Goal: Find specific page/section: Find specific page/section

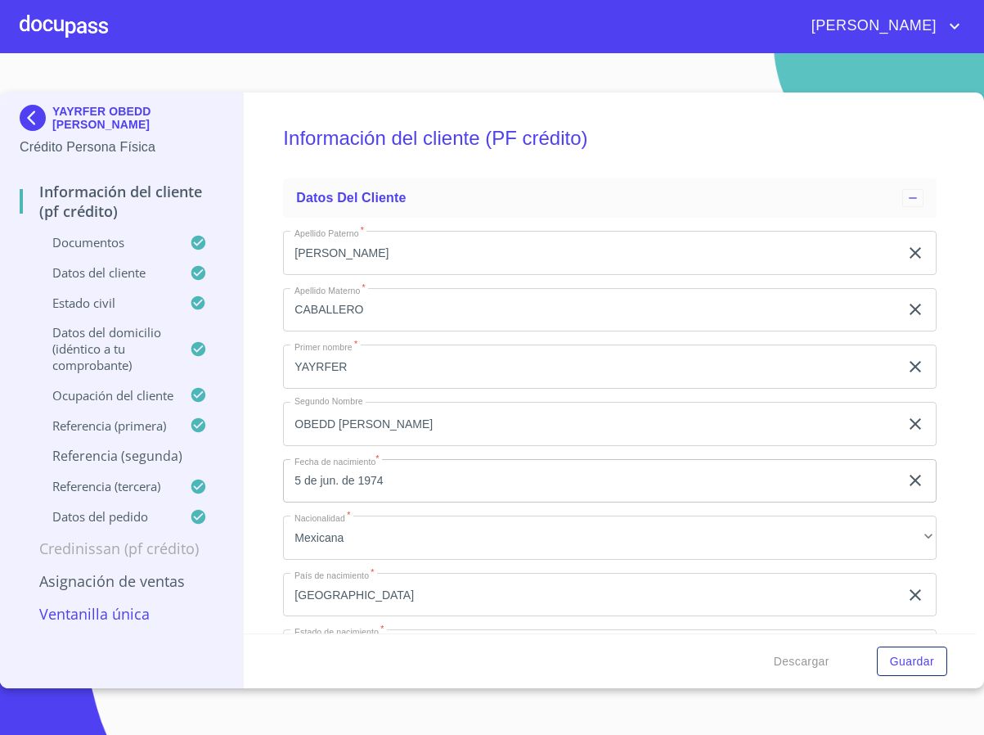
click at [35, 120] on img at bounding box center [36, 118] width 33 height 26
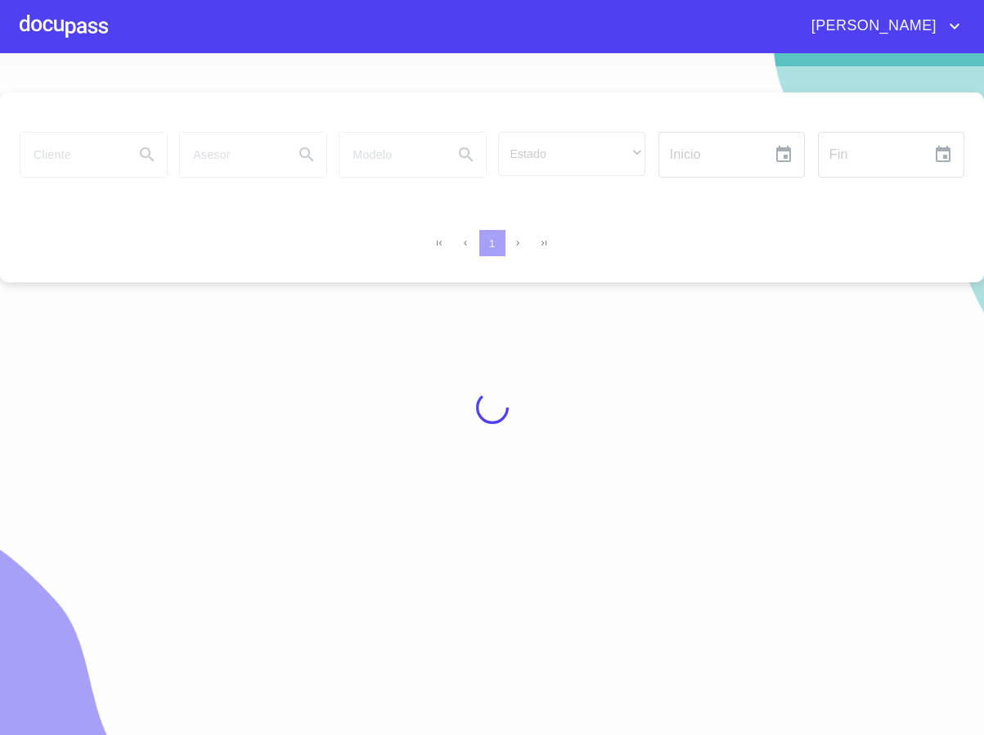
click at [82, 160] on div at bounding box center [492, 406] width 984 height 681
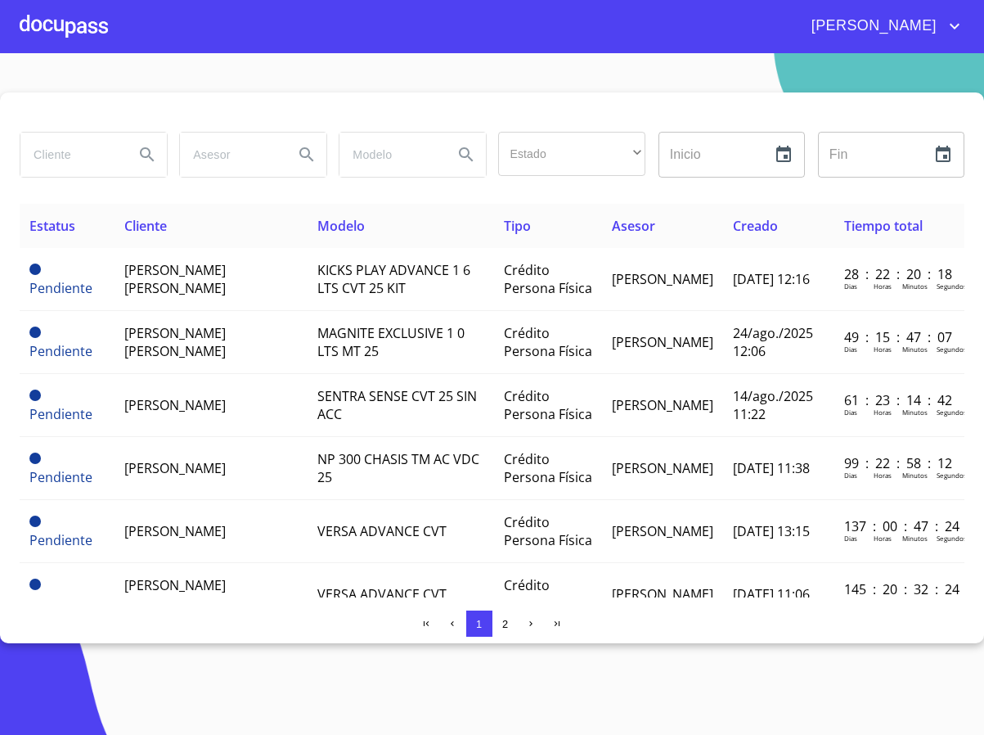
click at [96, 158] on input "search" at bounding box center [70, 155] width 101 height 44
type input "a"
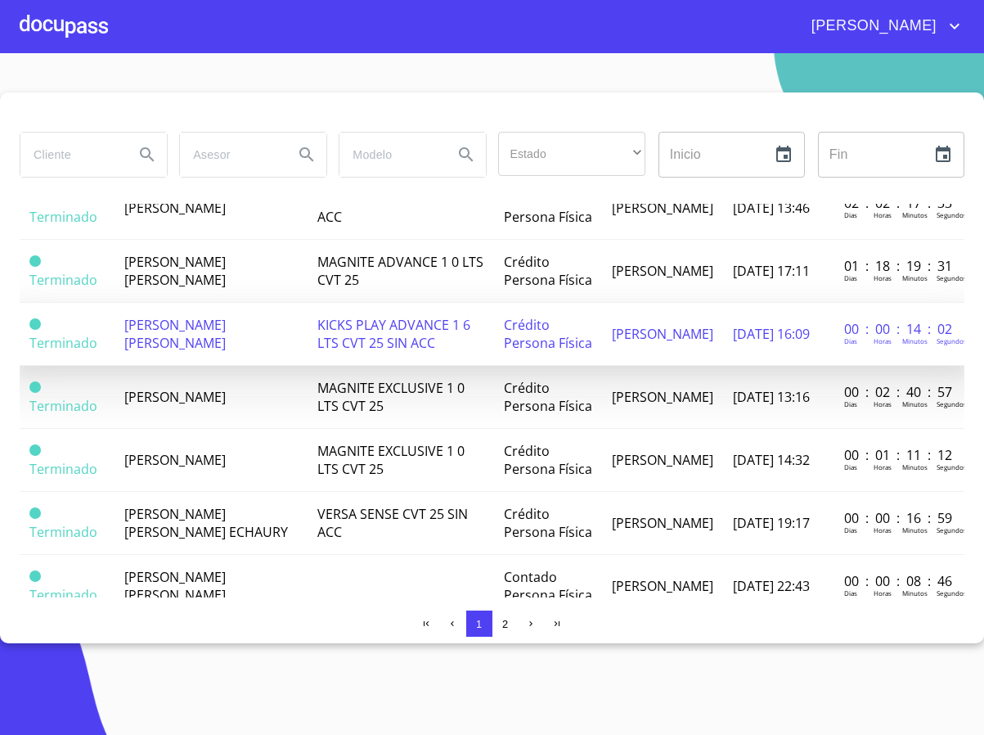
scroll to position [613, 0]
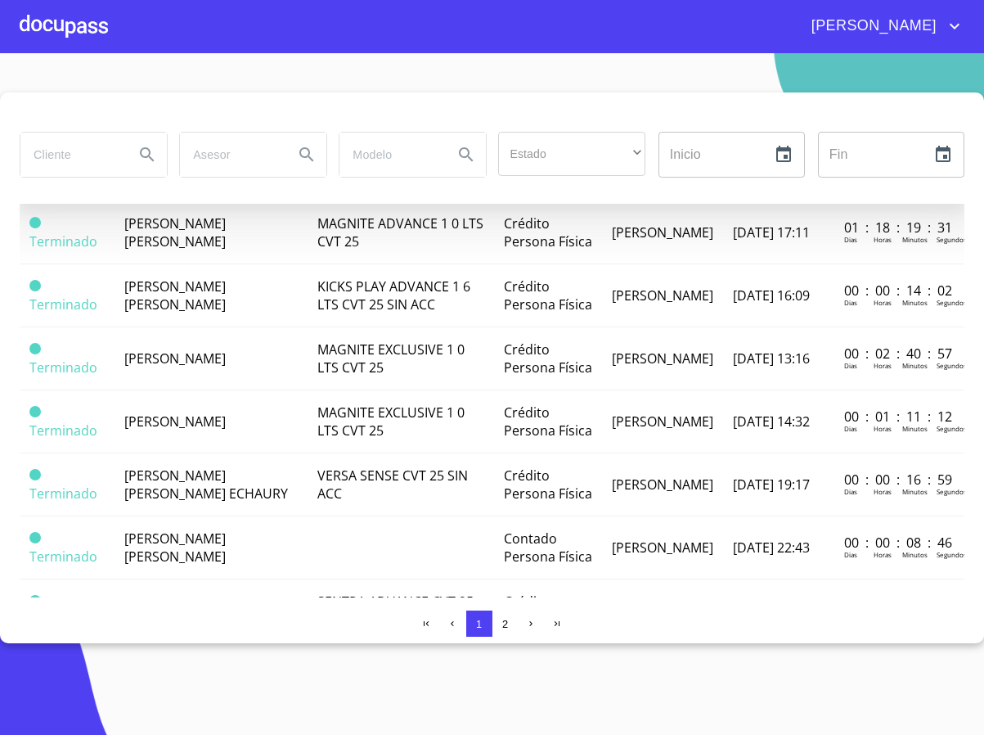
click at [308, 201] on td "KICKS PLATINUM 25 SIN ACC" at bounding box center [401, 169] width 187 height 63
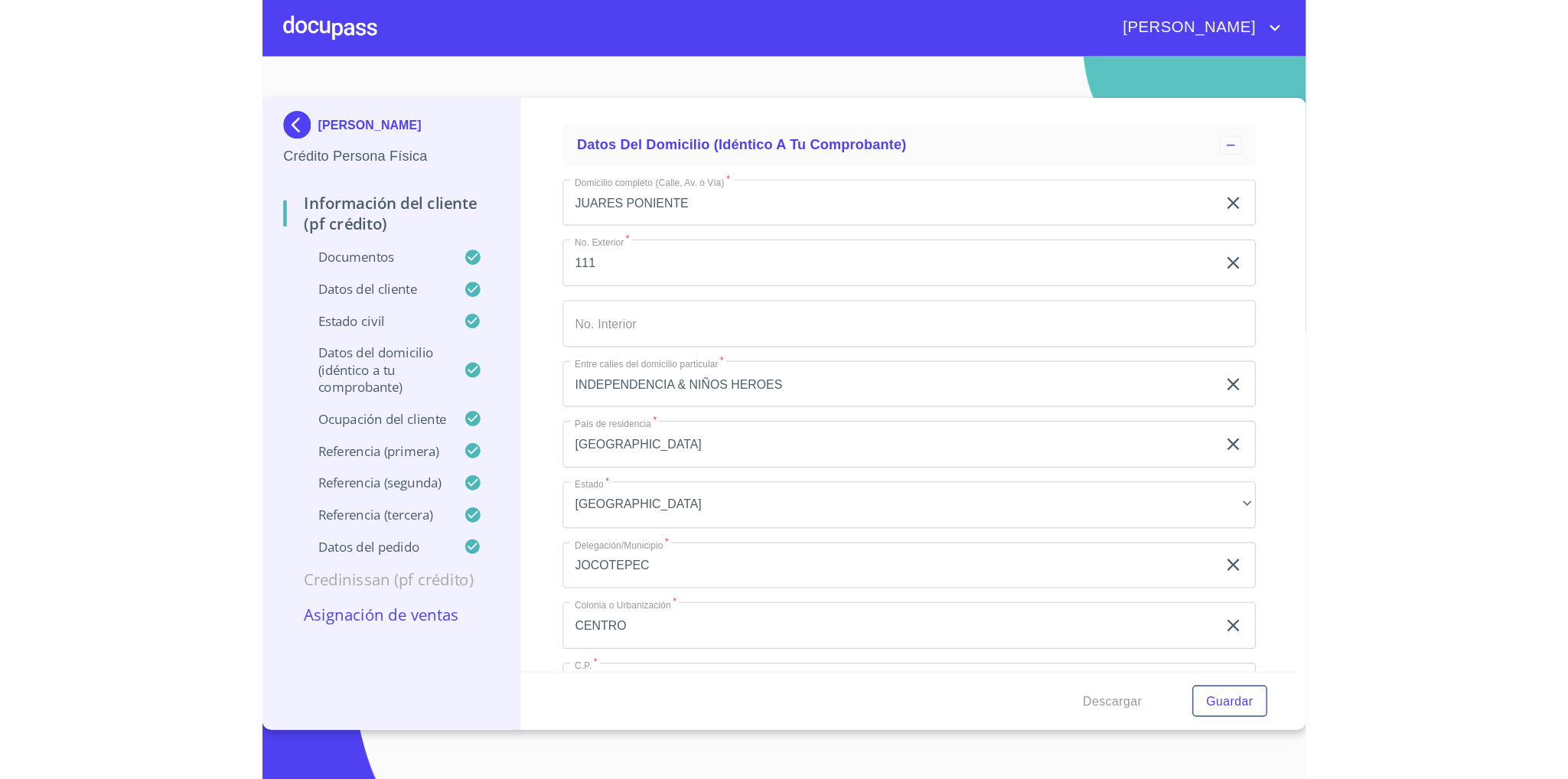
scroll to position [6012, 0]
